Goal: Find specific page/section: Find specific page/section

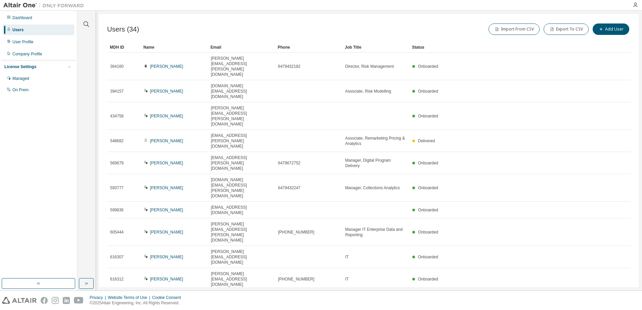
click at [613, 294] on icon "button" at bounding box center [613, 298] width 8 height 8
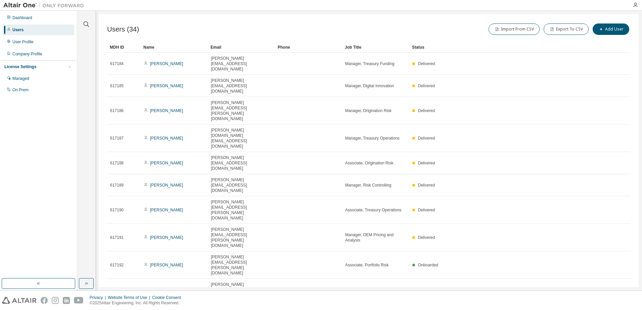
click at [614, 305] on icon "button" at bounding box center [613, 309] width 8 height 8
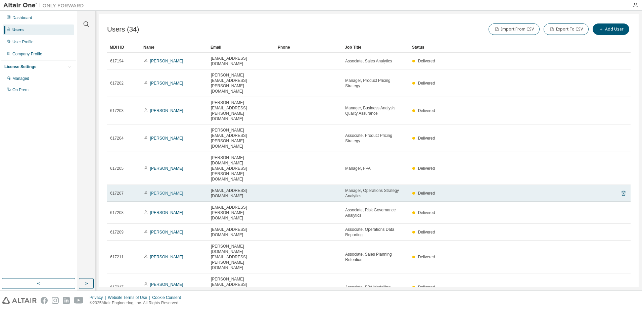
click at [163, 191] on link "[PERSON_NAME]" at bounding box center [166, 193] width 33 height 5
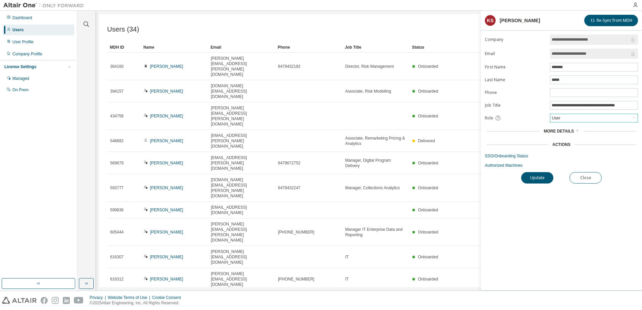
click at [563, 116] on div "User" at bounding box center [593, 118] width 87 height 8
click at [424, 259] on div "Users (34) Import From CSV Export To CSV Add User Clear Load Save Save As Field…" at bounding box center [368, 150] width 539 height 273
click at [596, 182] on button "Close" at bounding box center [585, 177] width 32 height 11
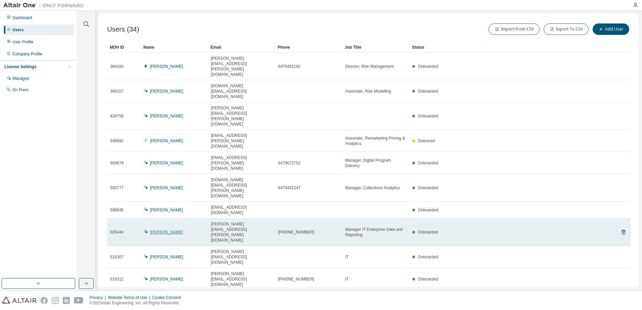
click at [170, 230] on link "Uddalak Chakravarti" at bounding box center [166, 232] width 33 height 5
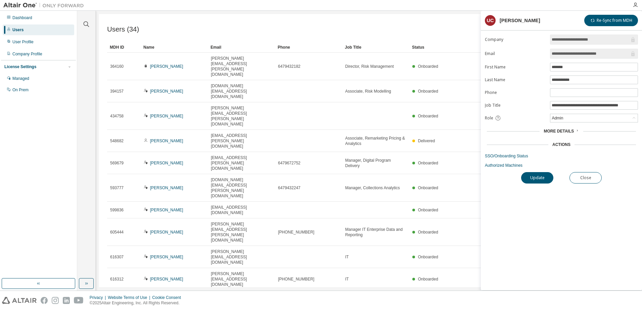
click at [219, 217] on div "Users (34) Import From CSV Export To CSV Add User Clear Load Save Save As Field…" at bounding box center [368, 150] width 539 height 273
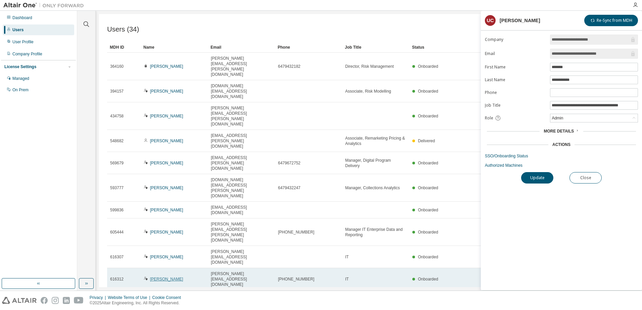
click at [167, 277] on link "Sheraz Butt" at bounding box center [166, 279] width 33 height 5
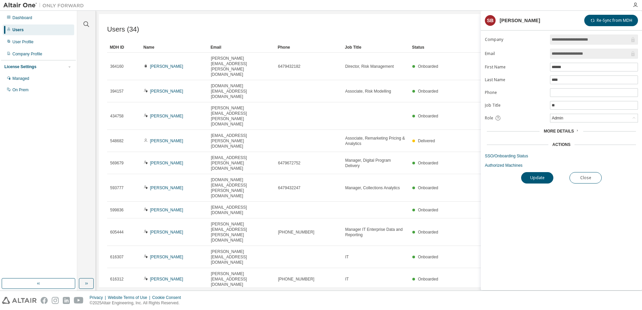
click at [167, 277] on link "Sheraz Butt" at bounding box center [166, 279] width 33 height 5
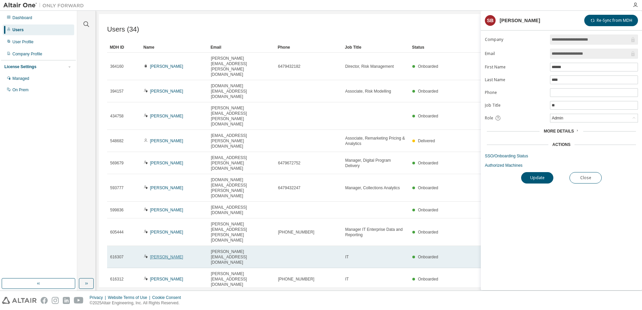
click at [168, 255] on link "Mohammed Ali" at bounding box center [166, 257] width 33 height 5
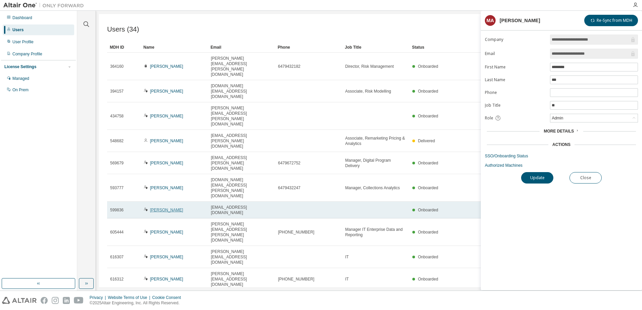
click at [168, 208] on link "Fahad Sherwani" at bounding box center [166, 210] width 33 height 5
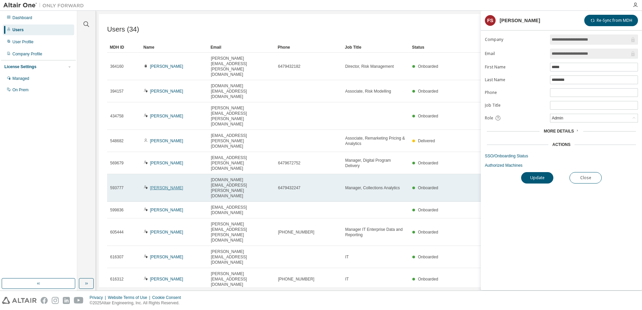
click at [168, 186] on link "Dae Jung Kim" at bounding box center [166, 188] width 33 height 5
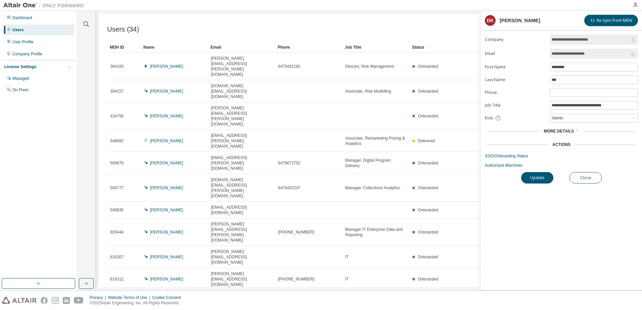
click at [284, 229] on div "Users (34) Import From CSV Export To CSV Add User Clear Load Save Save As Field…" at bounding box center [368, 150] width 539 height 273
click at [584, 176] on button "Close" at bounding box center [585, 177] width 32 height 11
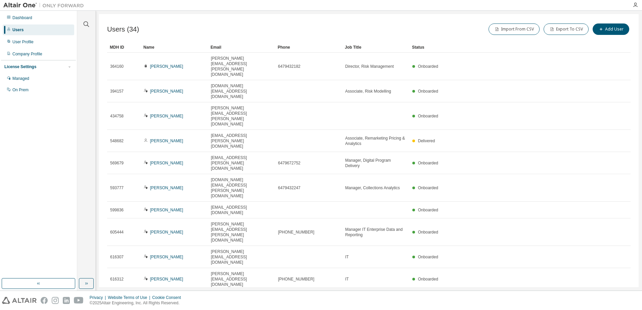
click at [325, 251] on div "Users (34) Import From CSV Export To CSV Add User Clear Load Save Save As Field…" at bounding box center [368, 150] width 539 height 273
click at [299, 240] on div "Users (34) Import From CSV Export To CSV Add User Clear Load Save Save As Field…" at bounding box center [368, 150] width 539 height 273
click at [613, 294] on icon "button" at bounding box center [613, 298] width 8 height 8
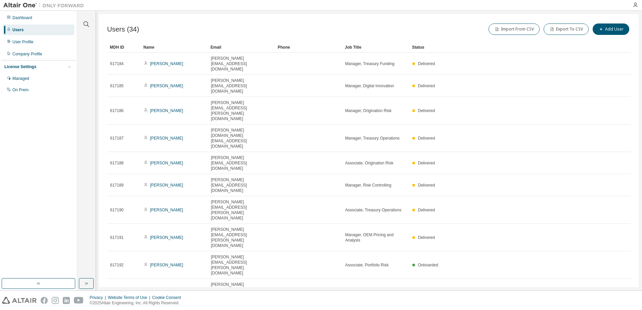
click at [613, 305] on icon "button" at bounding box center [613, 309] width 8 height 8
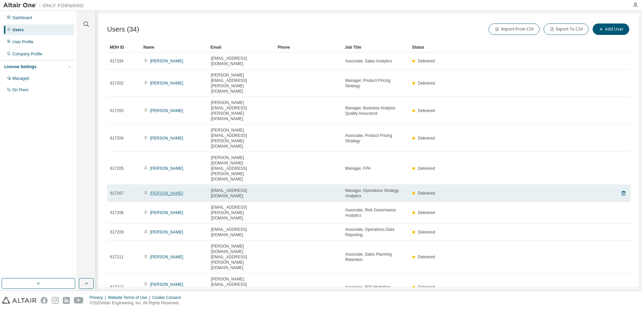
click at [169, 191] on link "Khawaja Saeed" at bounding box center [166, 193] width 33 height 5
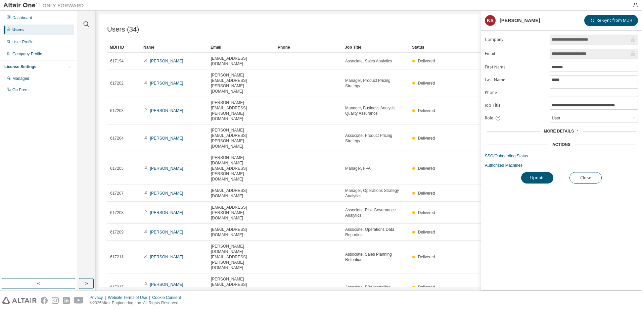
type input "*"
